Goal: Browse casually: Explore the website without a specific task or goal

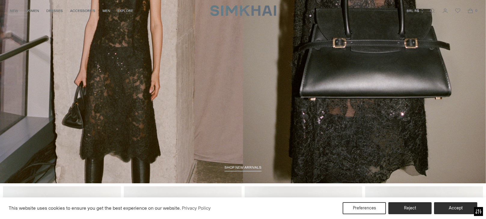
scroll to position [90, 0]
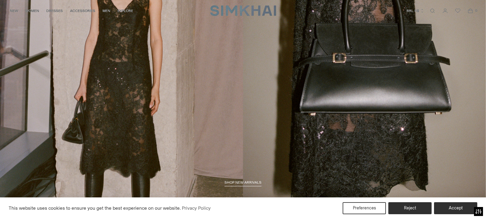
click at [233, 183] on span "shop new arrivals" at bounding box center [243, 183] width 37 height 4
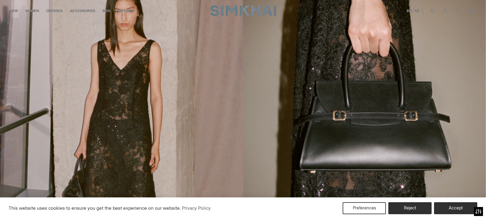
scroll to position [30, 0]
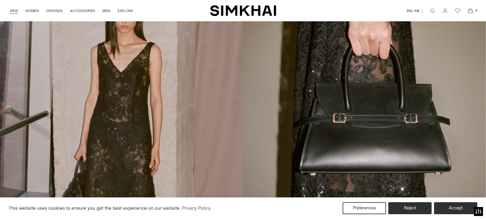
click at [14, 11] on link "NEW" at bounding box center [14, 10] width 8 height 13
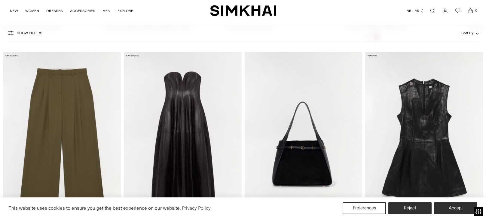
scroll to position [1503, 0]
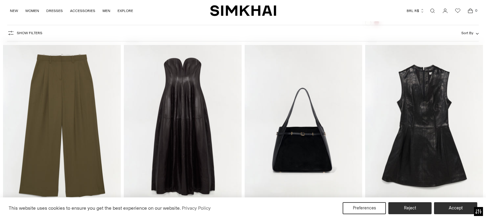
click at [429, 113] on img at bounding box center [424, 126] width 118 height 177
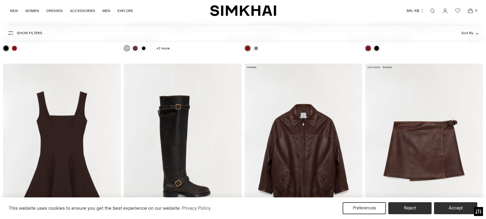
scroll to position [1923, 0]
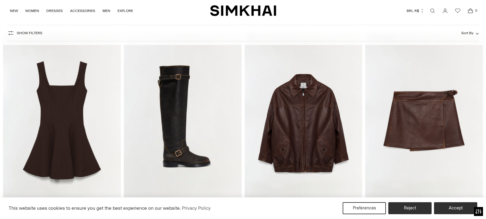
click at [418, 137] on img at bounding box center [424, 122] width 118 height 177
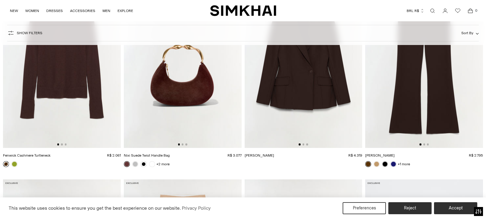
scroll to position [2344, 0]
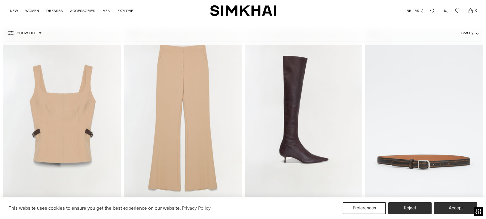
click at [78, 151] on img at bounding box center [62, 117] width 118 height 177
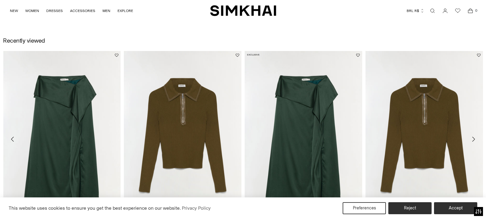
scroll to position [751, 0]
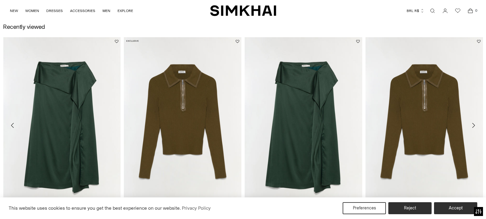
click at [173, 219] on link "[PERSON_NAME] Combo Top" at bounding box center [148, 221] width 49 height 4
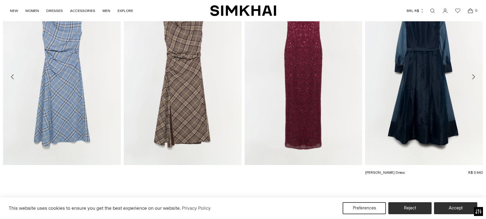
scroll to position [1089, 0]
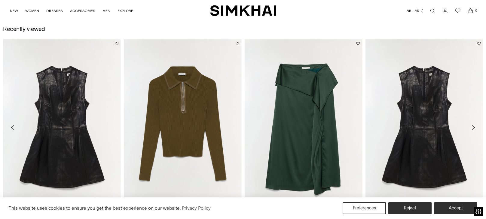
scroll to position [751, 0]
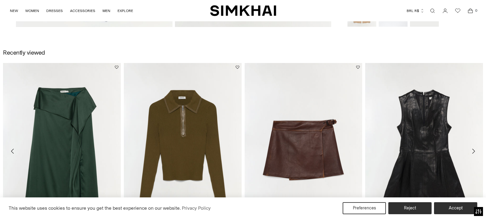
scroll to position [751, 0]
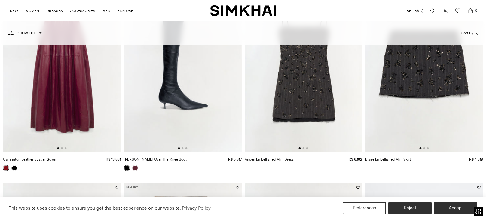
scroll to position [571, 0]
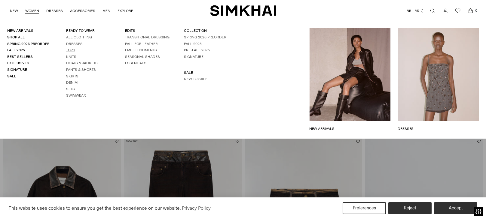
click at [69, 49] on link "Tops" at bounding box center [70, 50] width 9 height 4
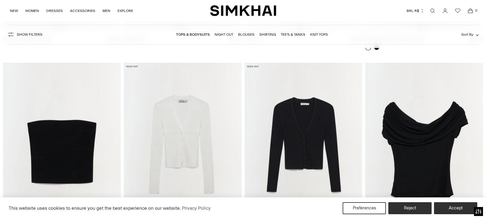
scroll to position [4178, 0]
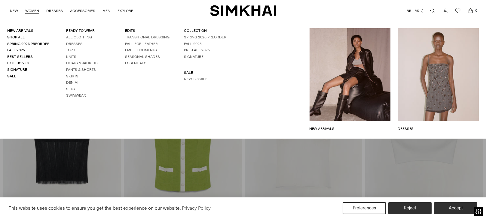
click at [78, 67] on li "Pants & Shorts" at bounding box center [88, 69] width 44 height 5
click at [78, 70] on link "Pants & Shorts" at bounding box center [81, 70] width 30 height 4
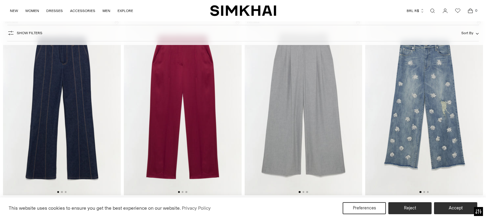
scroll to position [240, 0]
